Goal: Task Accomplishment & Management: Complete application form

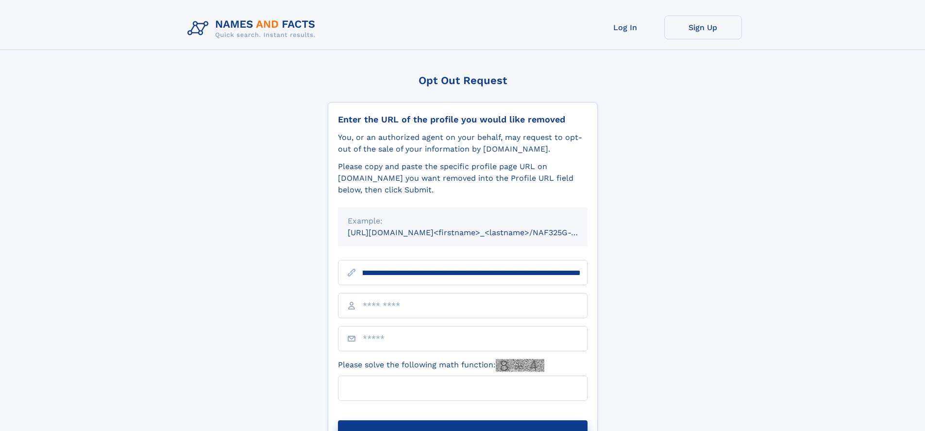
scroll to position [0, 101]
type input "**********"
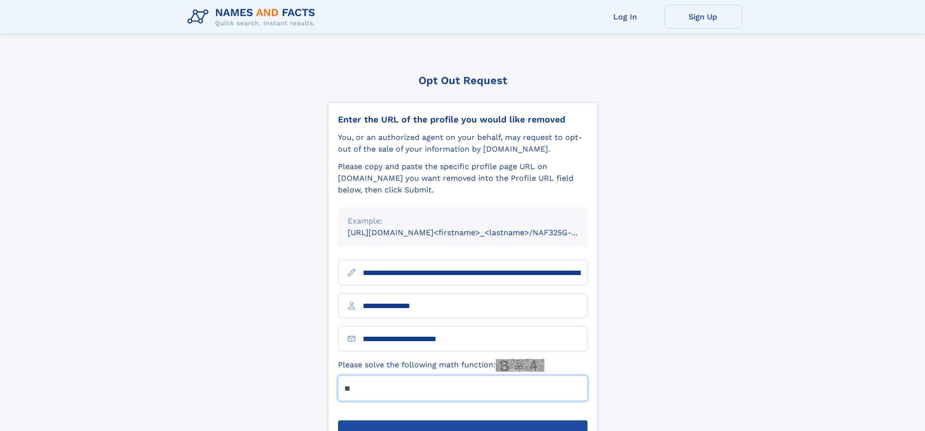
type input "**"
click at [462, 420] on button "Submit Opt Out Request" at bounding box center [463, 435] width 250 height 31
